Goal: Transaction & Acquisition: Purchase product/service

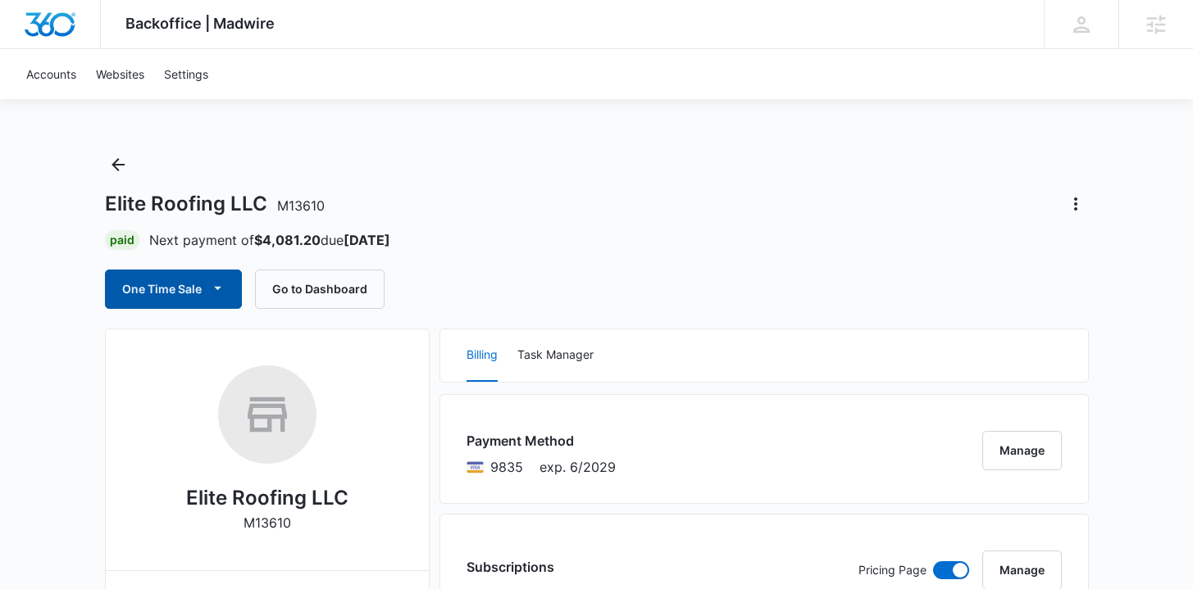
click at [208, 291] on span "button" at bounding box center [218, 290] width 20 height 20
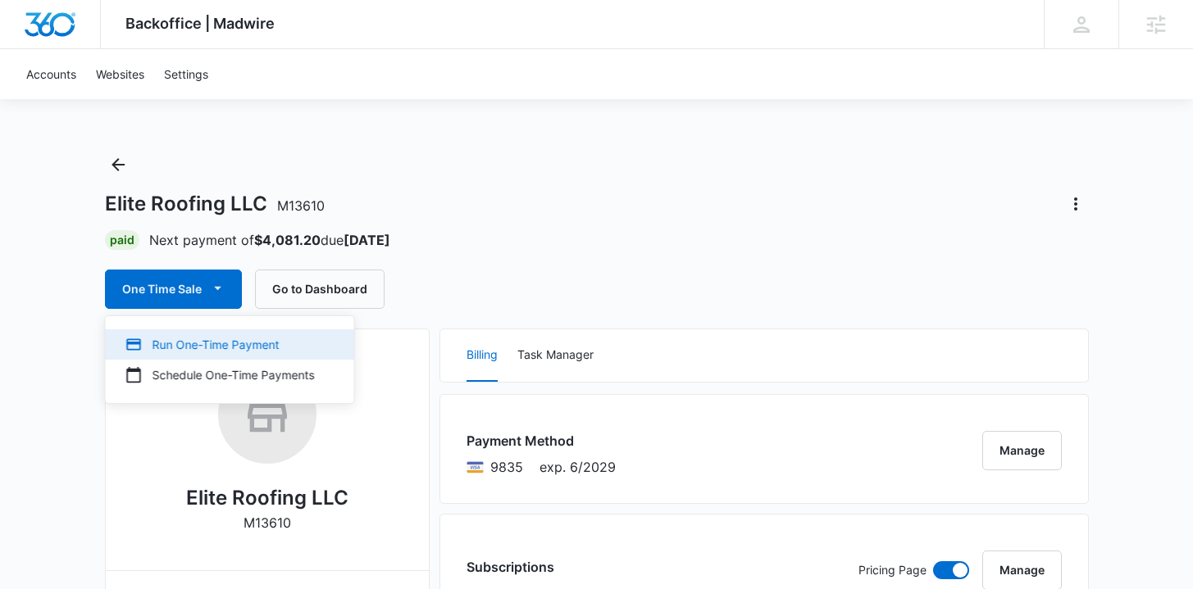
click at [199, 336] on div "Run One-Time Payment" at bounding box center [219, 344] width 189 height 17
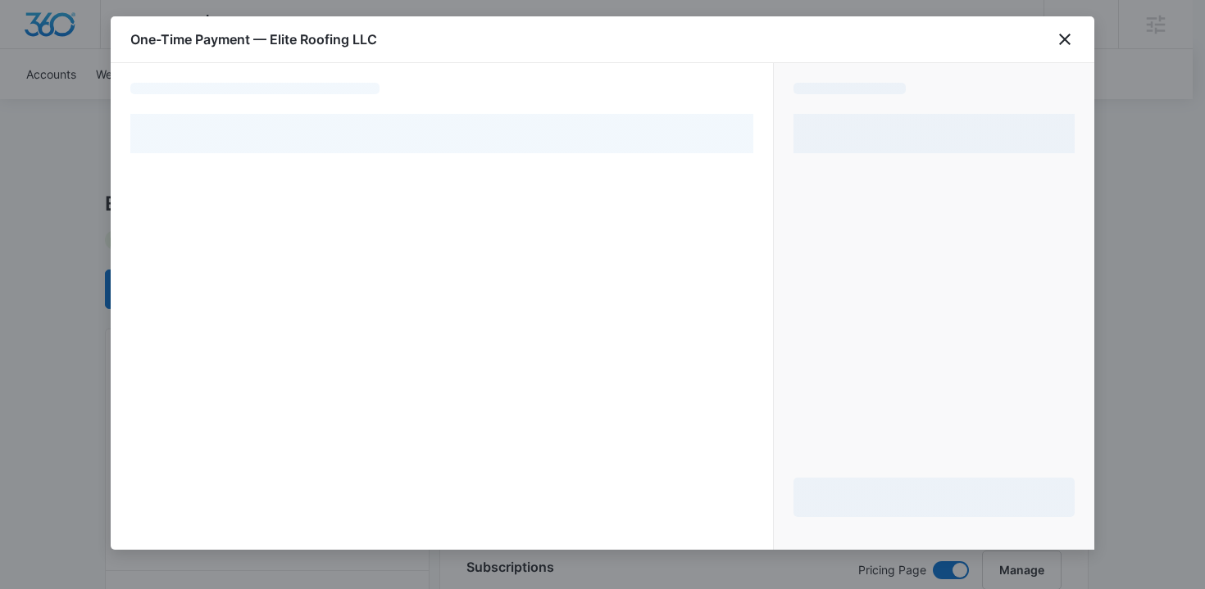
select select "pm_1PtaRXA4n8RTgNjUt8BxygLQ"
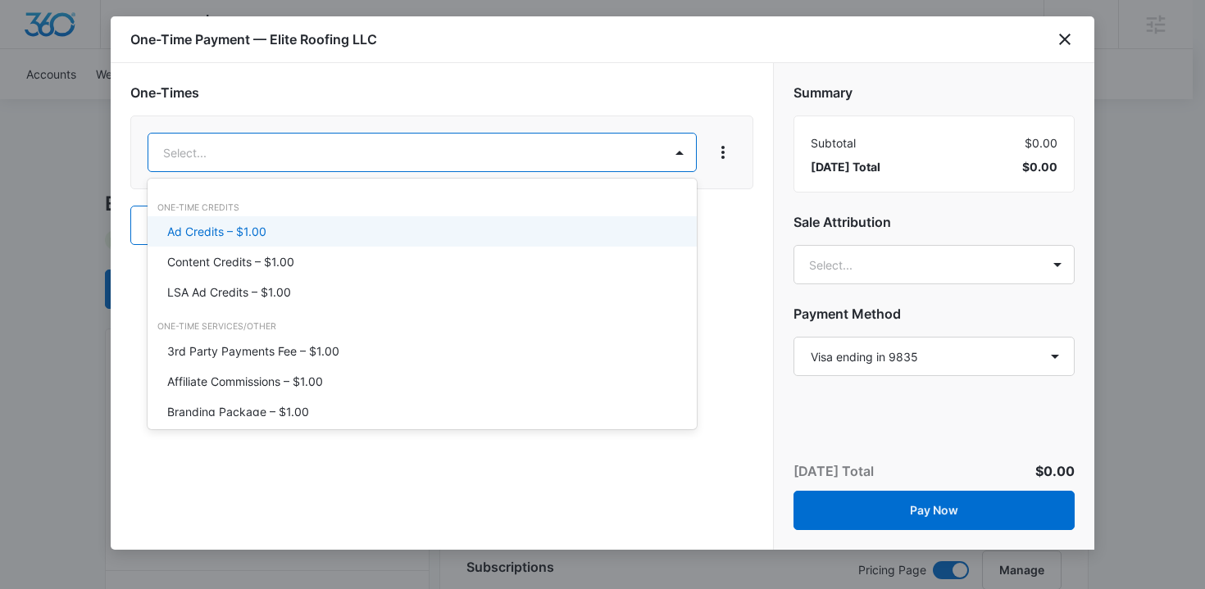
click at [373, 241] on div "Ad Credits – $1.00" at bounding box center [422, 231] width 549 height 30
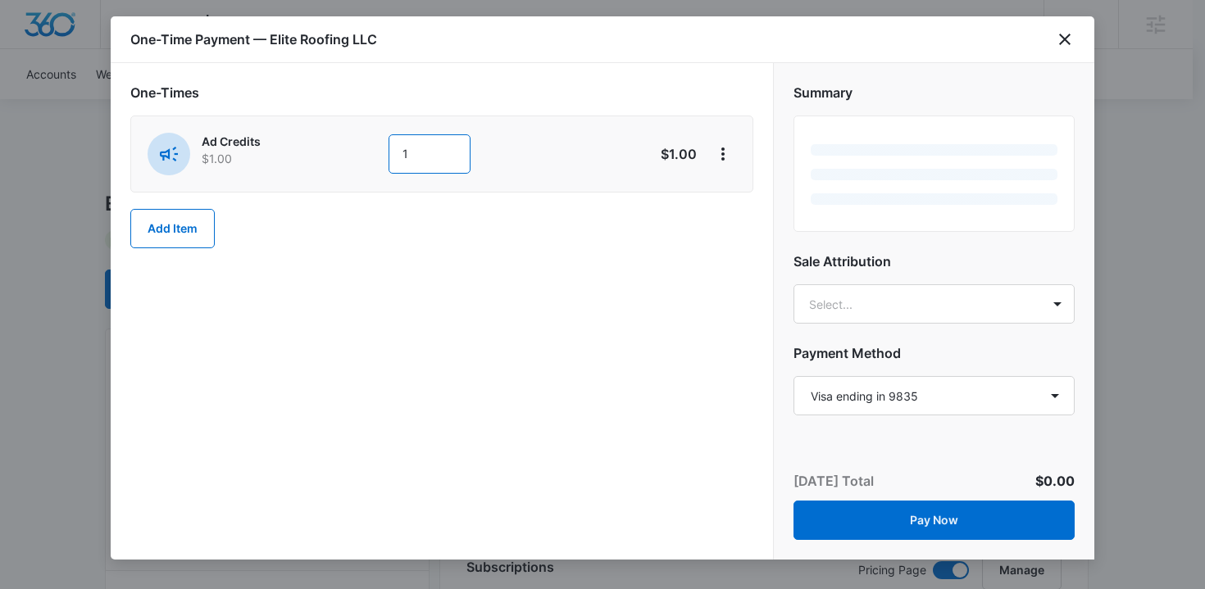
drag, startPoint x: 421, startPoint y: 156, endPoint x: 342, endPoint y: 156, distance: 79.5
click at [342, 156] on div "Ad Credits $1.00 1" at bounding box center [384, 154] width 472 height 43
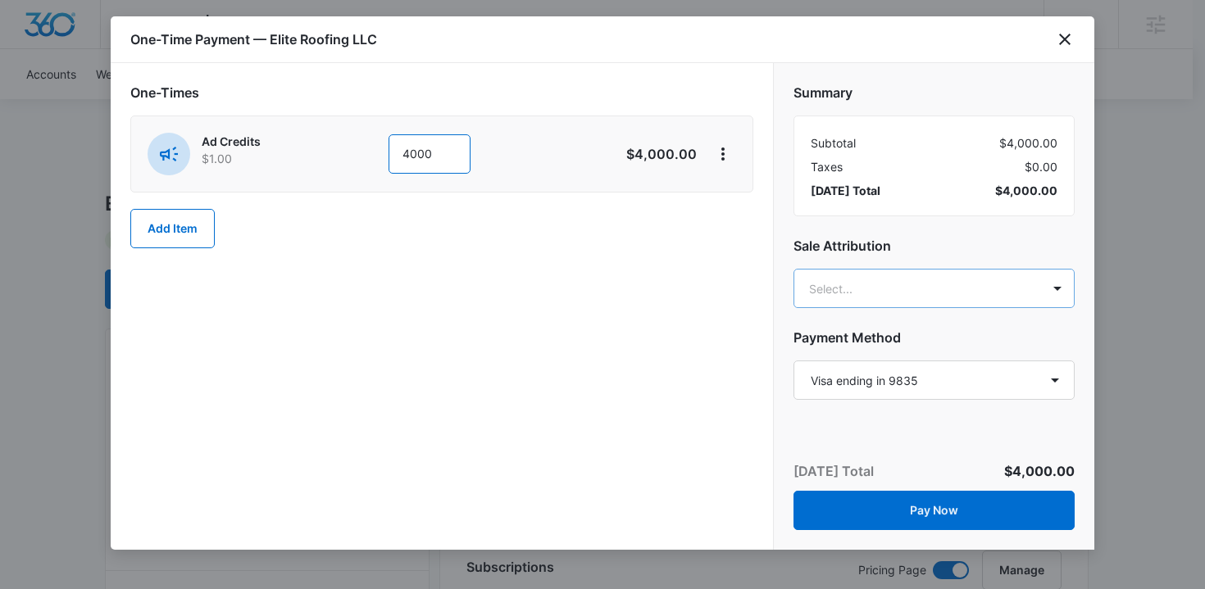
type input "4000"
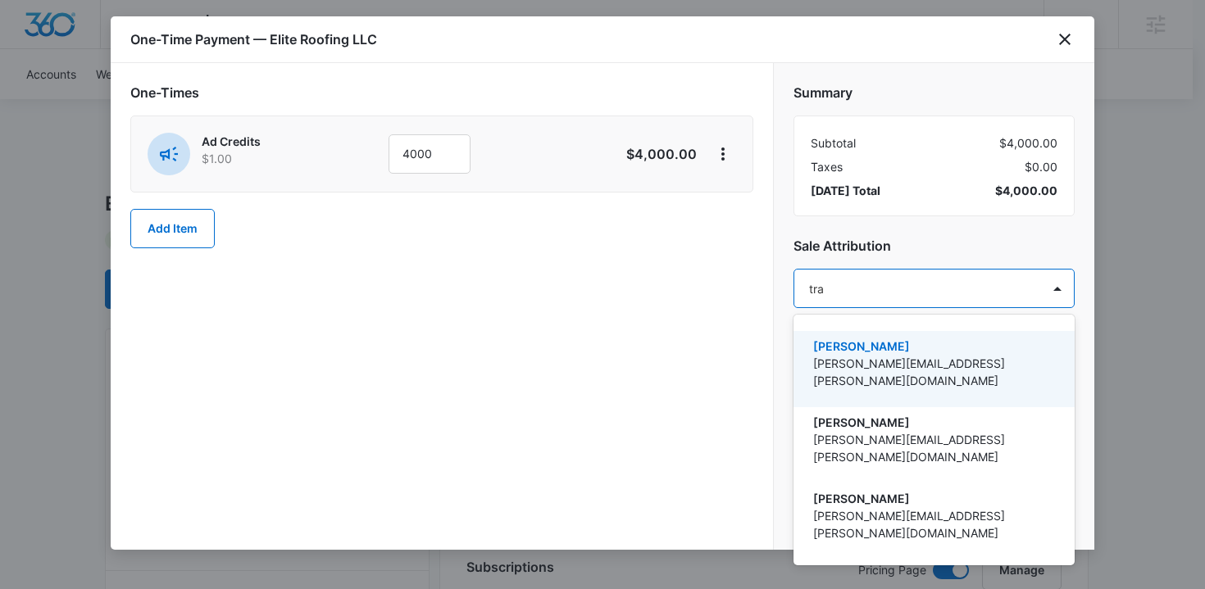
type input "trav"
click at [886, 352] on p "[PERSON_NAME]" at bounding box center [932, 346] width 239 height 17
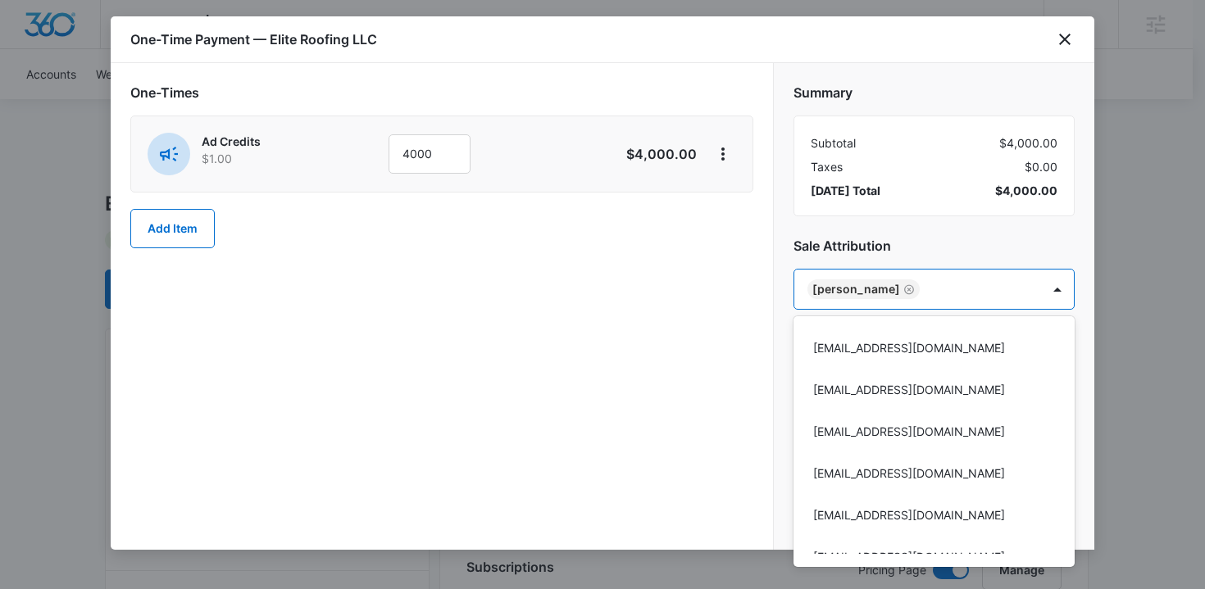
click at [696, 340] on div at bounding box center [602, 294] width 1205 height 589
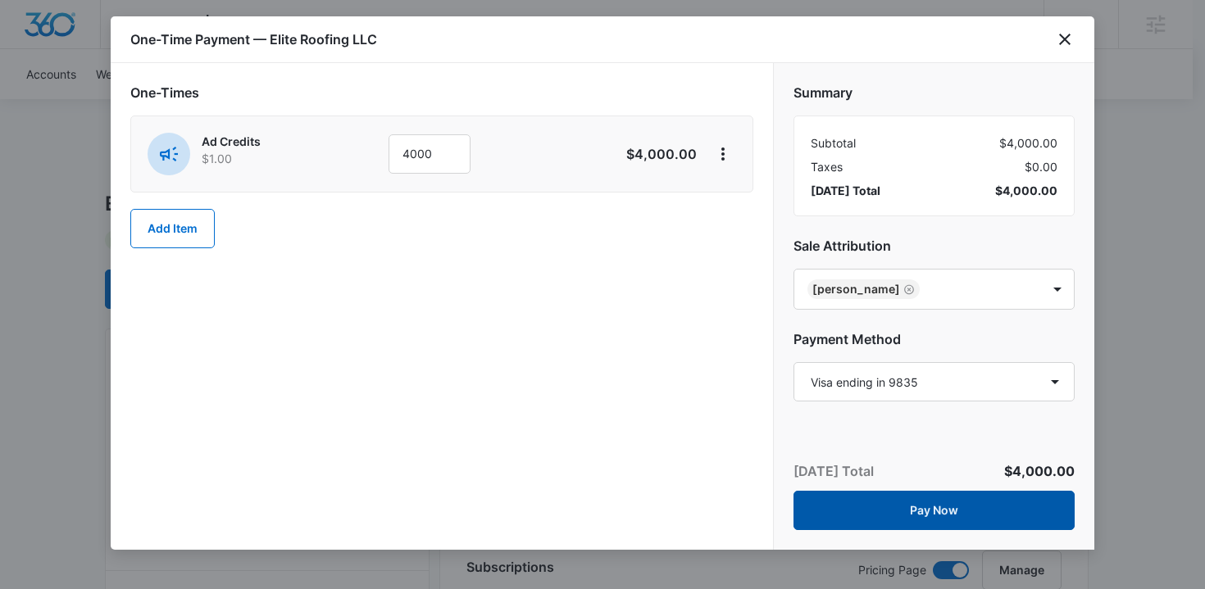
click at [863, 507] on button "Pay Now" at bounding box center [933, 510] width 281 height 39
